Goal: Task Accomplishment & Management: Use online tool/utility

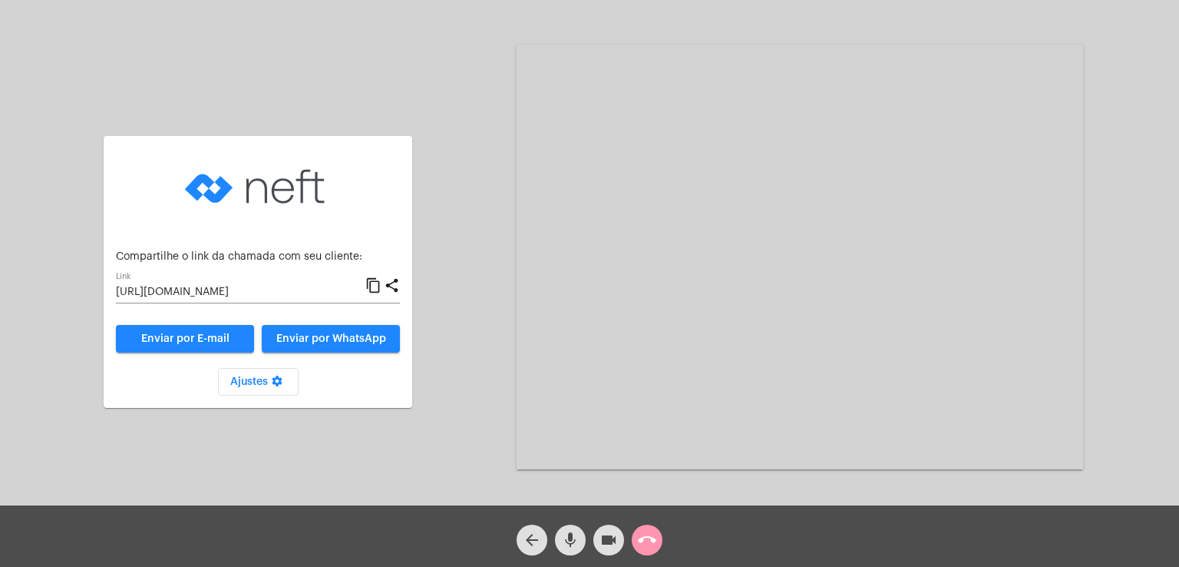
click at [349, 335] on span "Enviar por WhatsApp" at bounding box center [331, 338] width 110 height 11
click at [326, 334] on span "Enviar por WhatsApp" at bounding box center [331, 338] width 110 height 11
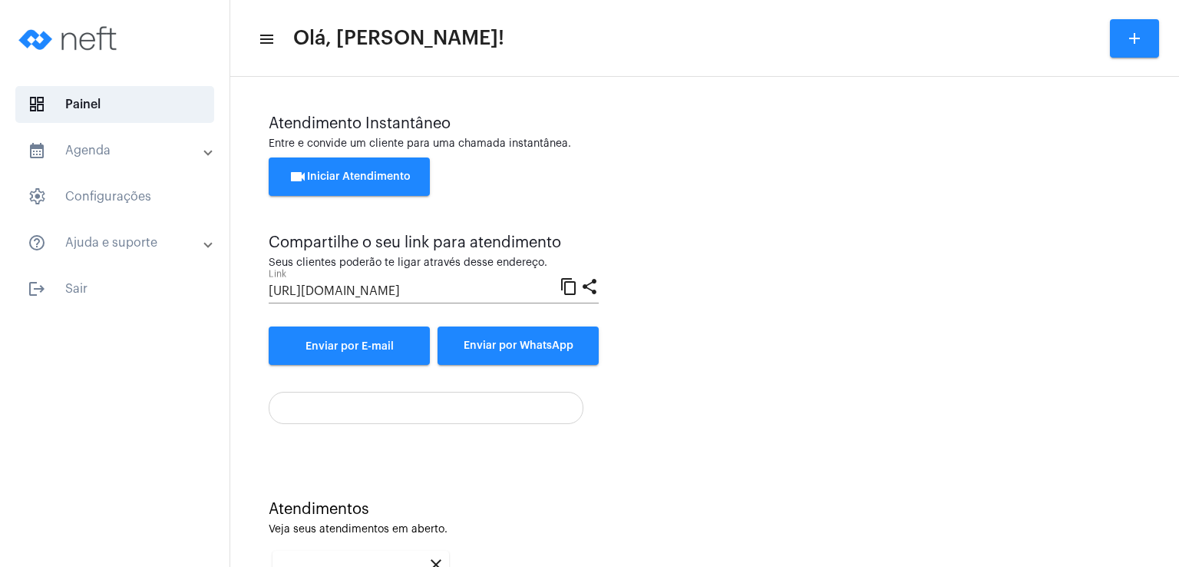
scroll to position [205, 0]
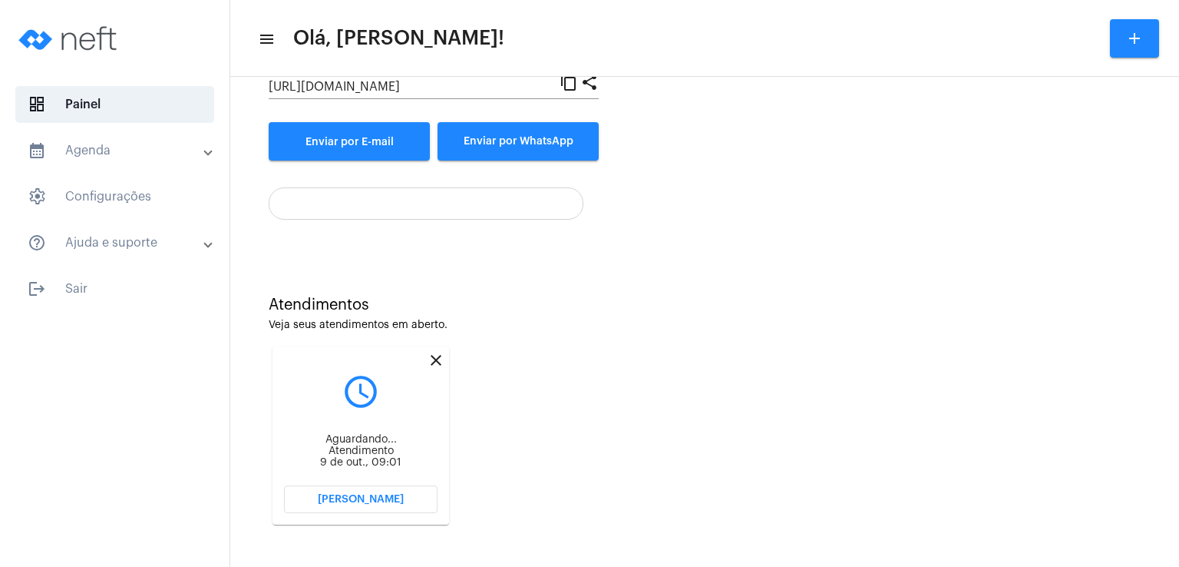
click at [437, 357] on mat-icon "close" at bounding box center [436, 360] width 18 height 18
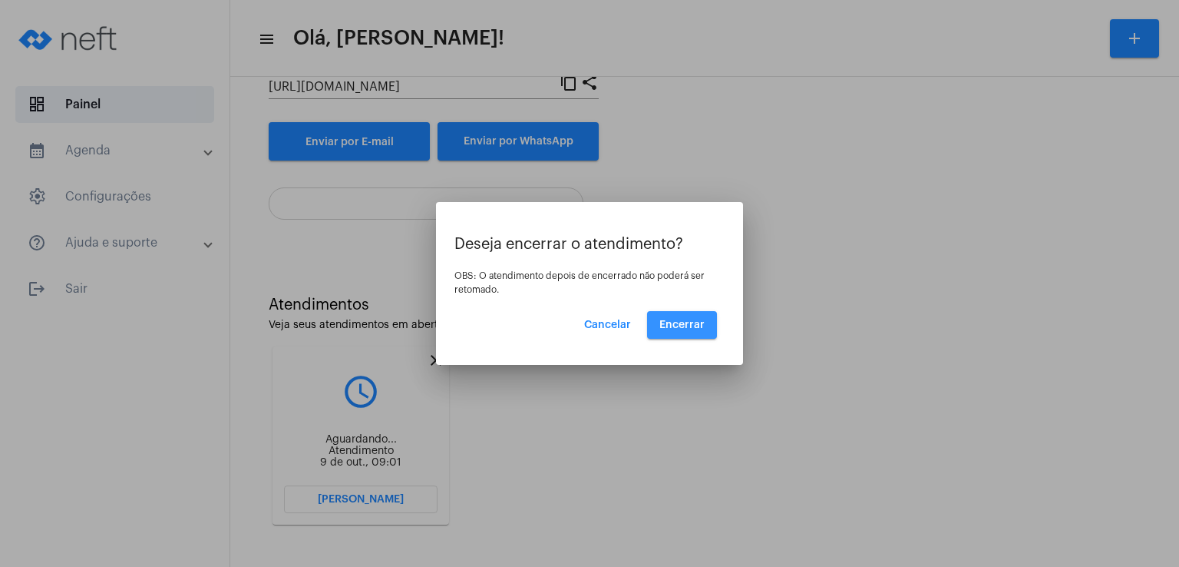
click at [697, 320] on span "Encerrar" at bounding box center [682, 324] width 45 height 11
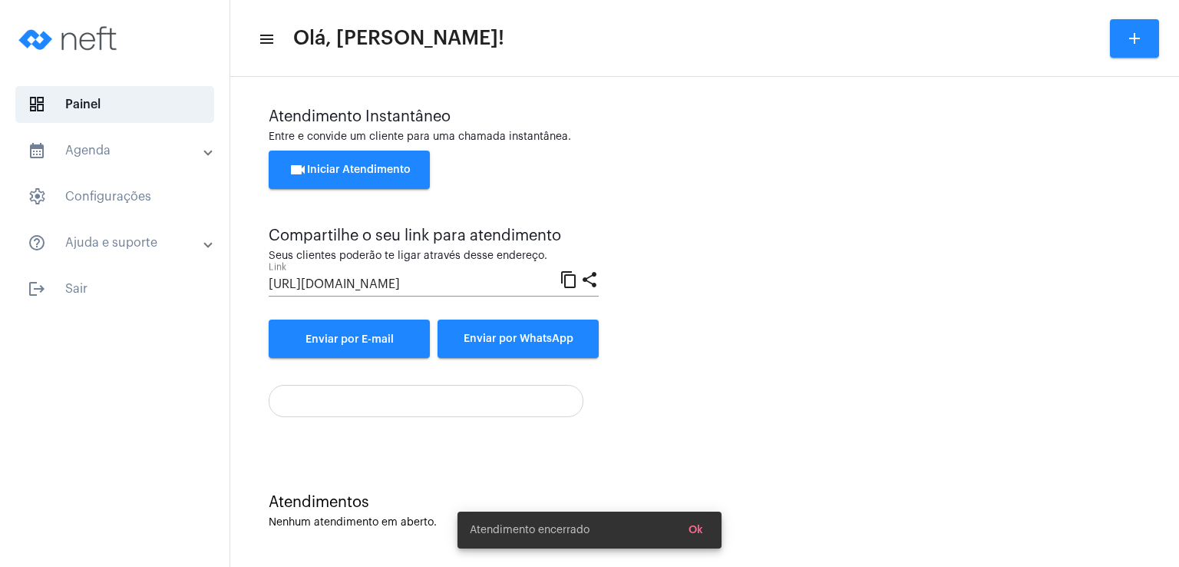
scroll to position [7, 0]
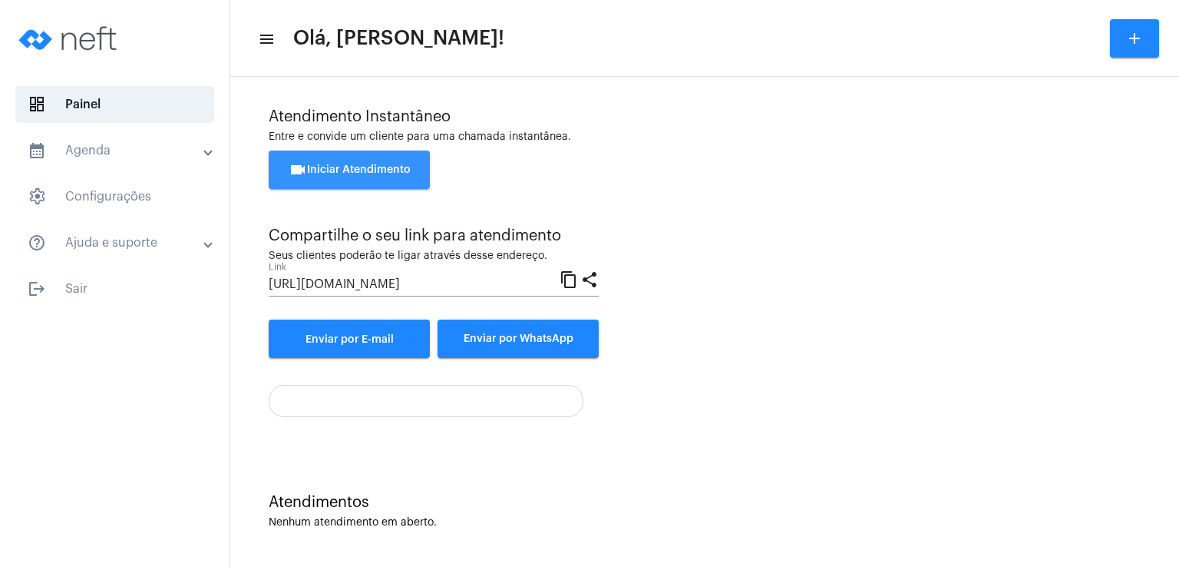
click at [401, 169] on span "videocam Iniciar Atendimento" at bounding box center [350, 169] width 122 height 11
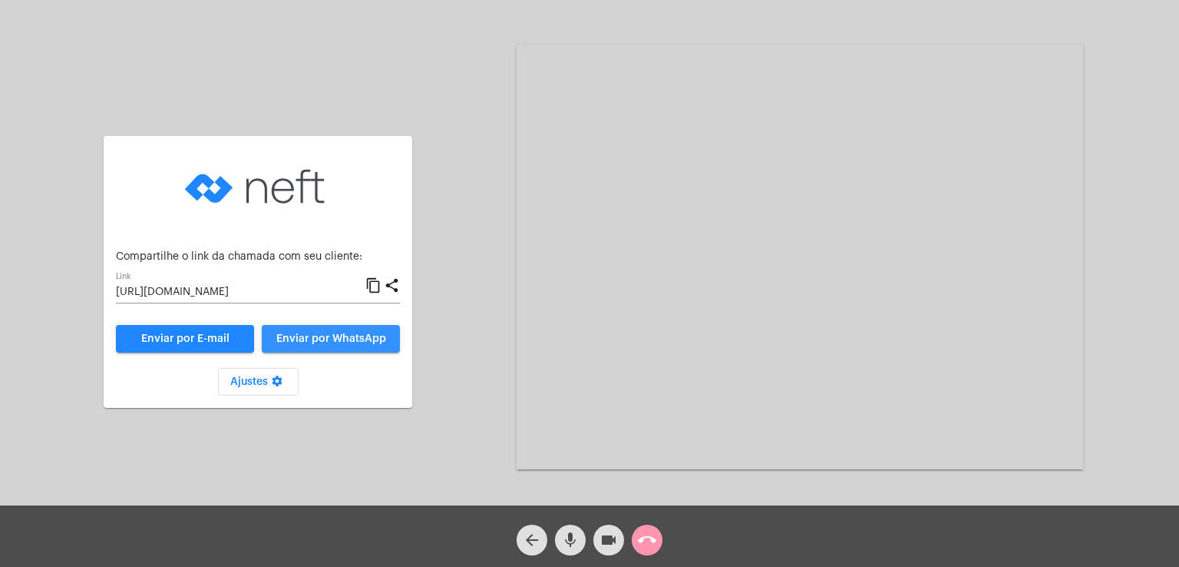
click at [344, 338] on span "Enviar por WhatsApp" at bounding box center [331, 338] width 110 height 11
